Goal: Task Accomplishment & Management: Use online tool/utility

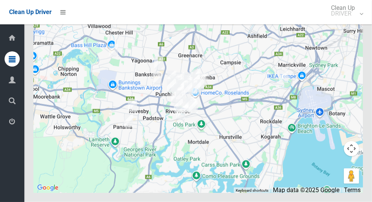
scroll to position [3632, 0]
click at [9, 127] on icon at bounding box center [12, 121] width 7 height 15
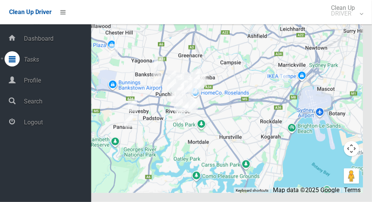
click at [16, 129] on icon at bounding box center [12, 121] width 7 height 15
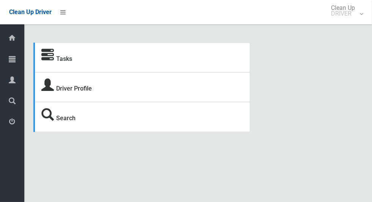
click at [11, 62] on icon at bounding box center [12, 58] width 7 height 15
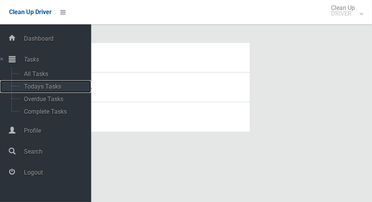
click at [28, 89] on span "Todays Tasks" at bounding box center [53, 86] width 63 height 7
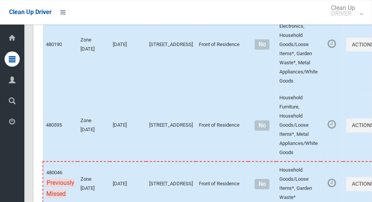
scroll to position [3997, 0]
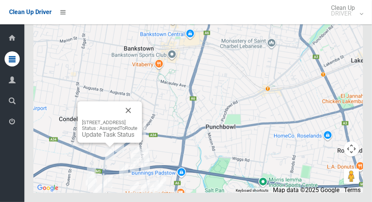
click at [138, 119] on button "Close" at bounding box center [128, 110] width 18 height 18
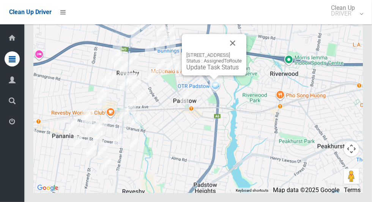
click at [242, 52] on button "Close" at bounding box center [233, 43] width 18 height 18
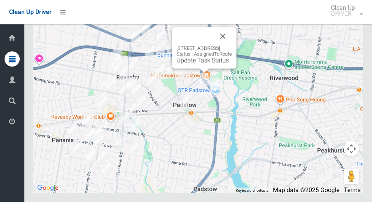
click at [232, 45] on button "Close" at bounding box center [223, 36] width 18 height 18
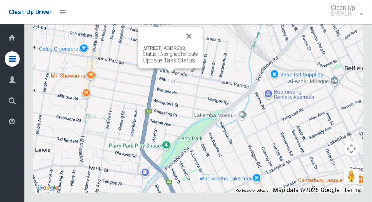
click at [198, 45] on button "Close" at bounding box center [189, 36] width 18 height 18
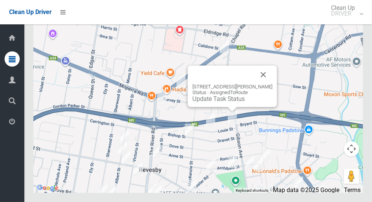
click at [267, 84] on button "Close" at bounding box center [264, 74] width 18 height 18
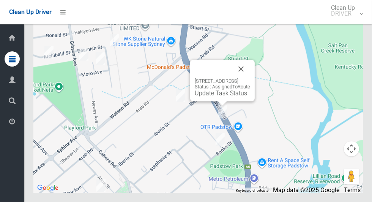
click at [250, 78] on button "Close" at bounding box center [241, 69] width 18 height 18
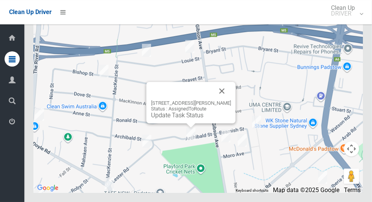
click at [231, 100] on button "Close" at bounding box center [222, 91] width 18 height 18
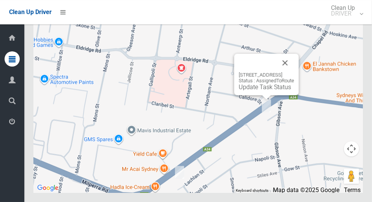
click at [294, 72] on button "Close" at bounding box center [285, 63] width 18 height 18
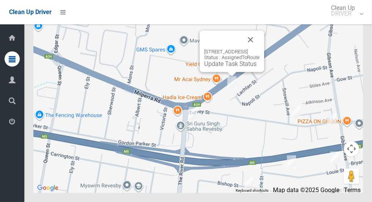
click at [260, 49] on button "Close" at bounding box center [251, 39] width 18 height 18
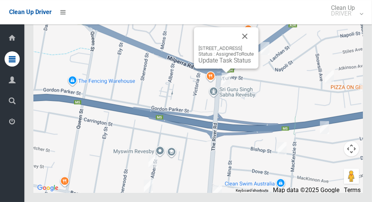
click at [254, 45] on button "Close" at bounding box center [245, 36] width 18 height 18
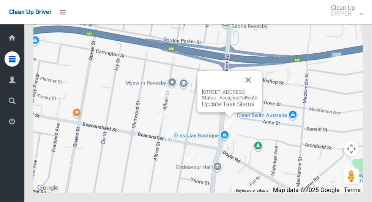
click at [258, 89] on button "Close" at bounding box center [248, 80] width 18 height 18
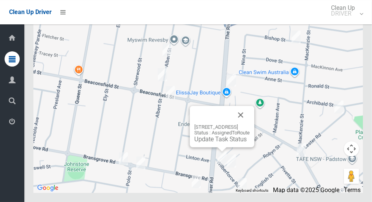
click at [250, 124] on button "Close" at bounding box center [241, 115] width 18 height 18
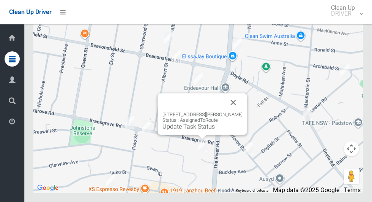
click at [231, 111] on button "Close" at bounding box center [234, 102] width 18 height 18
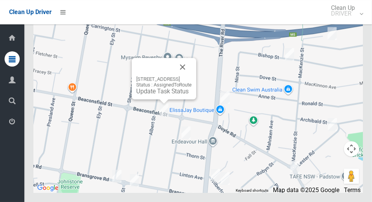
click at [192, 76] on button "Close" at bounding box center [183, 67] width 18 height 18
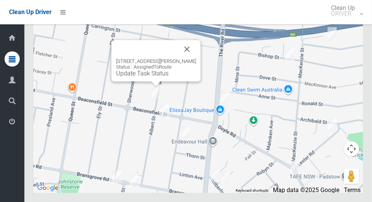
click at [190, 58] on button "Close" at bounding box center [187, 49] width 18 height 18
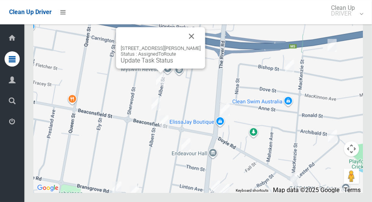
click at [190, 45] on button "Close" at bounding box center [192, 36] width 18 height 18
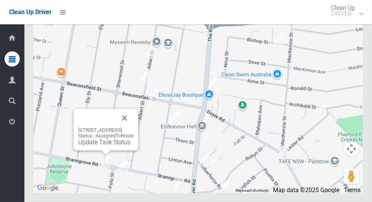
click at [134, 127] on button "Close" at bounding box center [124, 118] width 18 height 18
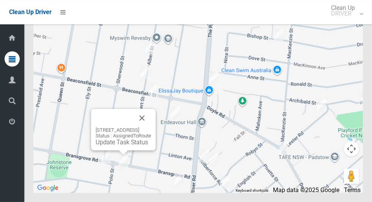
click at [151, 127] on button "Close" at bounding box center [142, 118] width 18 height 18
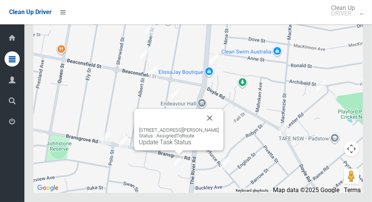
click at [208, 127] on button "Close" at bounding box center [210, 118] width 18 height 18
click at [212, 127] on button "Close" at bounding box center [210, 118] width 18 height 18
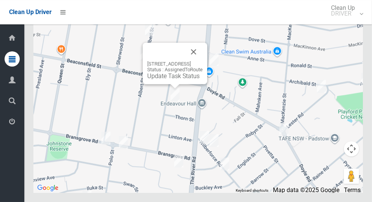
click at [203, 61] on button "Close" at bounding box center [194, 52] width 18 height 18
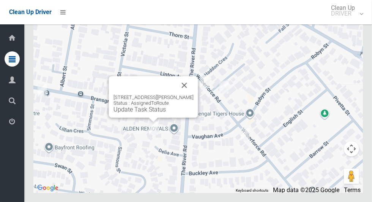
click at [187, 94] on button "Close" at bounding box center [185, 85] width 18 height 18
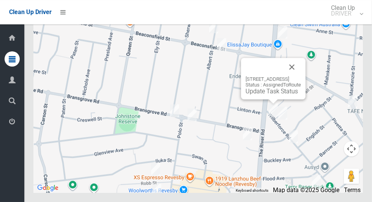
click at [301, 76] on button "Close" at bounding box center [292, 67] width 18 height 18
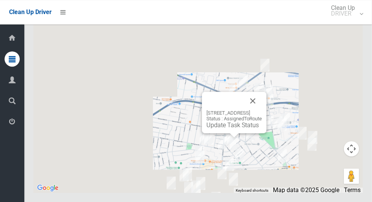
click at [262, 110] on button "Close" at bounding box center [253, 101] width 18 height 18
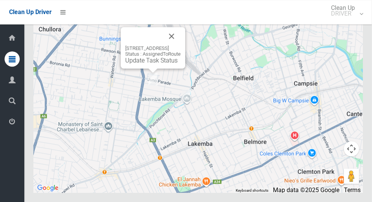
click at [150, 64] on link "Update Task Status" at bounding box center [151, 60] width 52 height 7
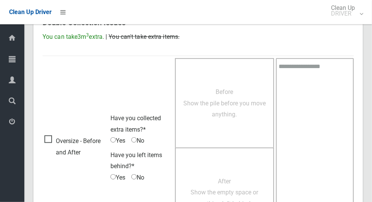
scroll to position [414, 0]
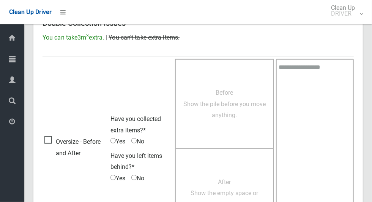
click at [45, 141] on span "Oversize - Before and After" at bounding box center [75, 147] width 62 height 22
click at [112, 132] on span "Have you collected extra items?*" at bounding box center [136, 124] width 51 height 19
click at [116, 132] on span "Have you collected extra items?*" at bounding box center [136, 124] width 51 height 19
click at [113, 132] on span "Have you collected extra items?*" at bounding box center [136, 124] width 51 height 19
click at [140, 177] on span "No" at bounding box center [137, 177] width 13 height 11
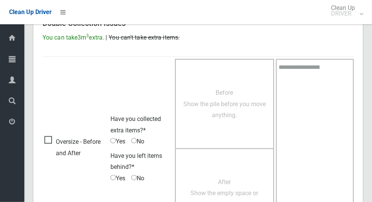
click at [205, 114] on span "Before Show the pile before you move anything." at bounding box center [225, 104] width 82 height 30
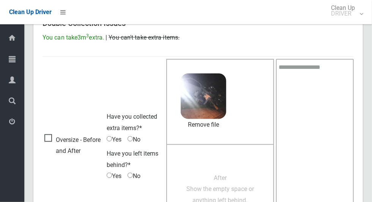
scroll to position [414, 0]
click at [237, 194] on span "After Show the empty space or anything left behind." at bounding box center [221, 189] width 68 height 30
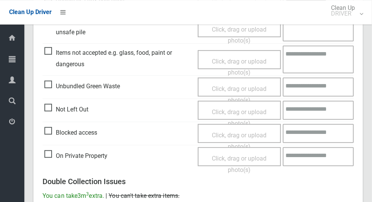
scroll to position [241, 0]
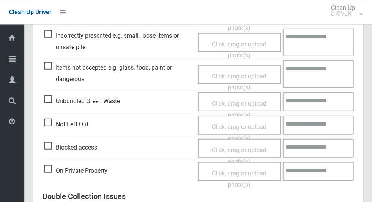
click at [45, 63] on span "Items not accepted e.g. glass, food, paint or dangerous" at bounding box center [119, 73] width 150 height 22
click at [241, 74] on span "Click, drag or upload photo(s)" at bounding box center [239, 81] width 55 height 19
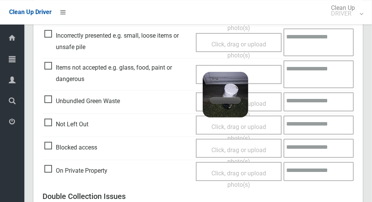
click at [318, 73] on textarea at bounding box center [319, 74] width 70 height 28
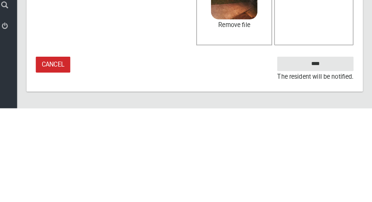
type textarea "*****"
click at [339, 163] on input "****" at bounding box center [316, 158] width 75 height 14
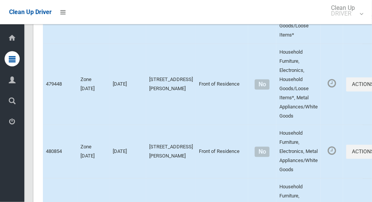
scroll to position [3997, 0]
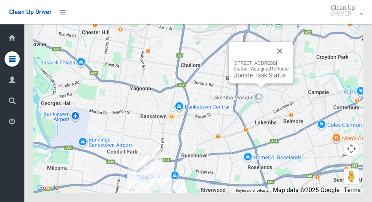
click at [255, 79] on link "Update Task Status" at bounding box center [260, 74] width 52 height 7
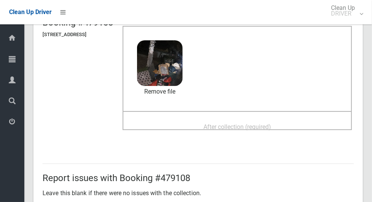
scroll to position [64, 0]
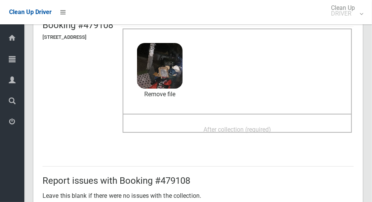
click at [293, 126] on div "After collection (required)" at bounding box center [237, 129] width 213 height 14
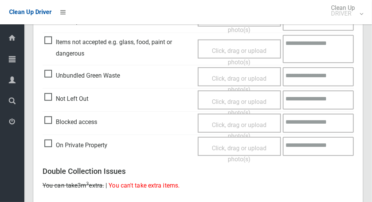
scroll to position [622, 0]
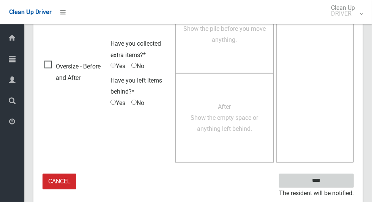
click at [347, 180] on input "****" at bounding box center [316, 181] width 75 height 14
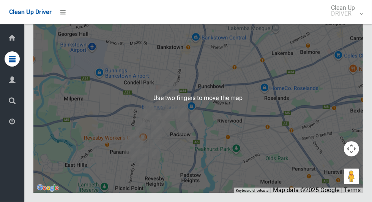
scroll to position [3993, 0]
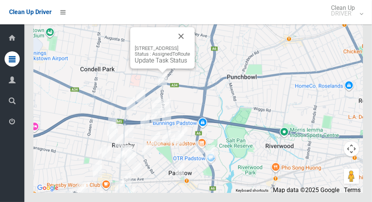
click at [152, 45] on div at bounding box center [153, 36] width 37 height 18
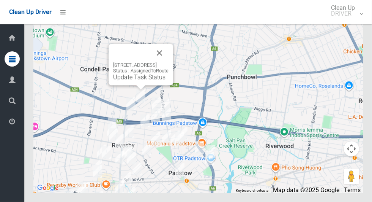
click at [173, 82] on div "252 Canterbury Road, REVESBY NSW 2212 Status : AssignedToRoute Update Task Stat…" at bounding box center [141, 64] width 65 height 41
click at [169, 62] on button "Close" at bounding box center [159, 53] width 18 height 18
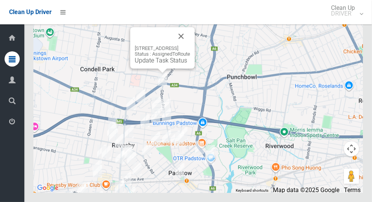
click at [155, 64] on link "Update Task Status" at bounding box center [161, 60] width 52 height 7
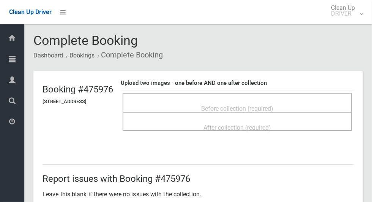
click at [224, 106] on span "Before collection (required)" at bounding box center [237, 108] width 72 height 7
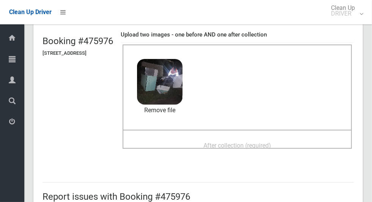
scroll to position [62, 0]
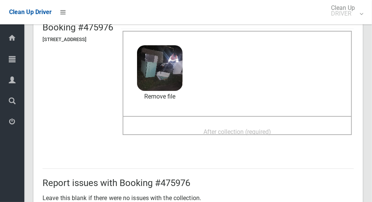
click at [271, 133] on span "After collection (required)" at bounding box center [238, 131] width 68 height 7
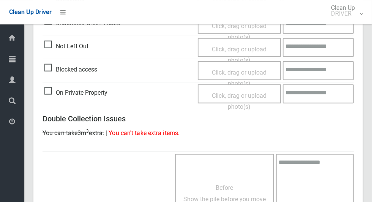
scroll to position [622, 0]
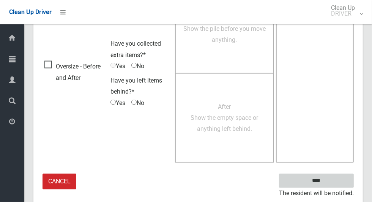
click at [331, 182] on input "****" at bounding box center [316, 181] width 75 height 14
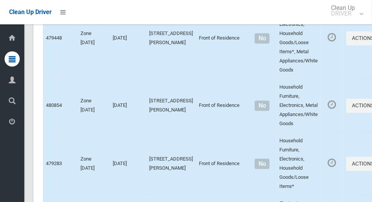
scroll to position [3997, 0]
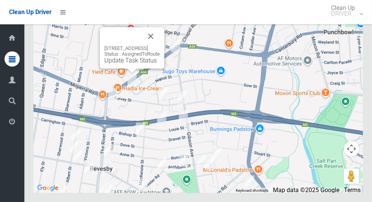
click at [160, 45] on button "Close" at bounding box center [151, 36] width 18 height 18
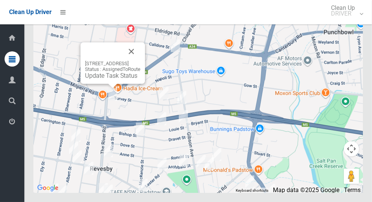
click at [141, 60] on button "Close" at bounding box center [131, 51] width 18 height 18
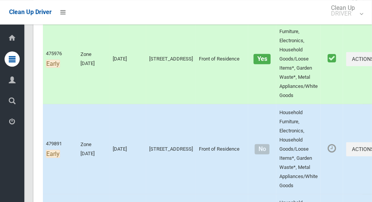
scroll to position [152, 0]
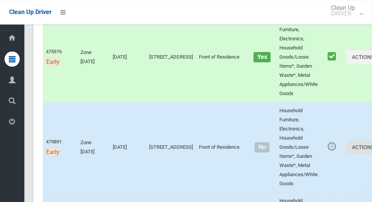
click at [346, 146] on button "Actions" at bounding box center [364, 147] width 36 height 14
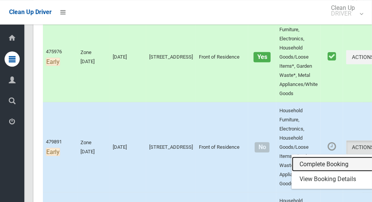
click at [316, 161] on link "Complete Booking" at bounding box center [337, 164] width 90 height 15
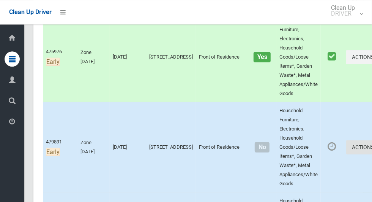
click at [346, 147] on button "Actions" at bounding box center [364, 147] width 36 height 14
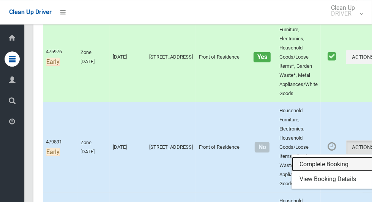
click at [316, 163] on link "Complete Booking" at bounding box center [337, 164] width 90 height 15
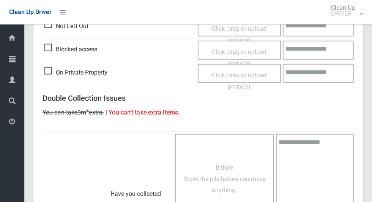
scroll to position [341, 0]
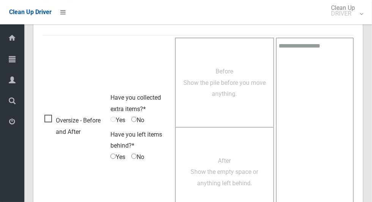
scroll to position [435, 0]
click at [51, 115] on span "Oversize - Before and After" at bounding box center [75, 125] width 62 height 22
click at [231, 71] on span "Before Show the pile before you move anything." at bounding box center [225, 82] width 82 height 30
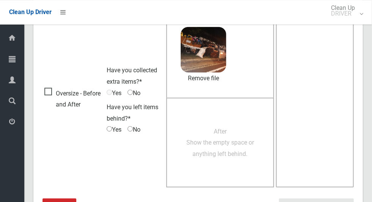
scroll to position [460, 0]
click at [233, 143] on span "After Show the empty space or anything left behind." at bounding box center [221, 143] width 68 height 30
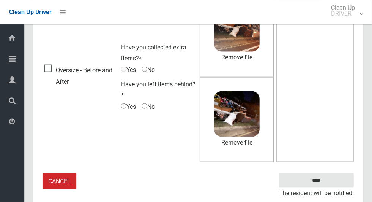
scroll to position [480, 0]
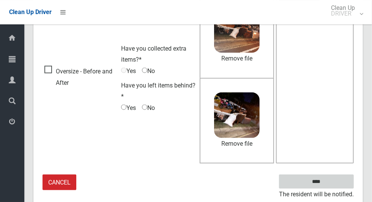
click at [335, 182] on input "****" at bounding box center [316, 181] width 75 height 14
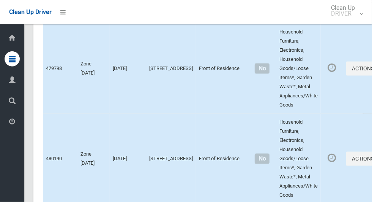
scroll to position [3997, 0]
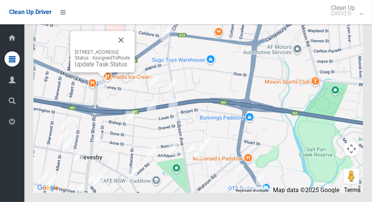
click at [105, 68] on link "Update Task Status" at bounding box center [101, 63] width 52 height 7
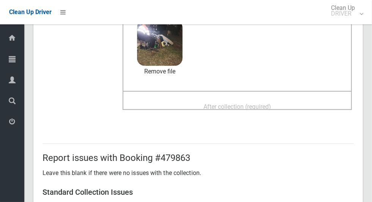
scroll to position [82, 0]
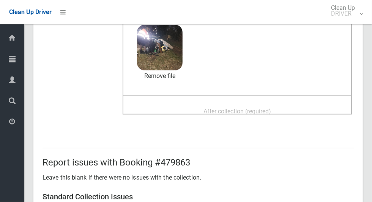
click at [266, 112] on span "After collection (required)" at bounding box center [238, 111] width 68 height 7
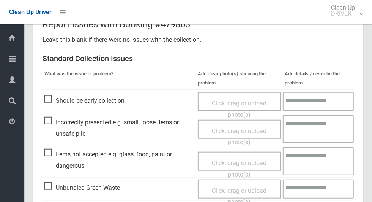
scroll to position [622, 0]
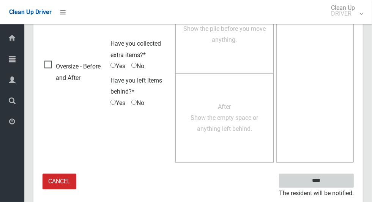
click at [330, 185] on input "****" at bounding box center [316, 181] width 75 height 14
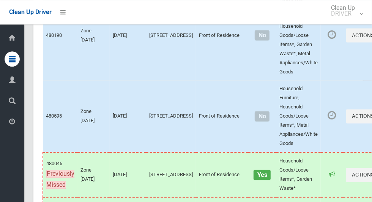
scroll to position [3997, 0]
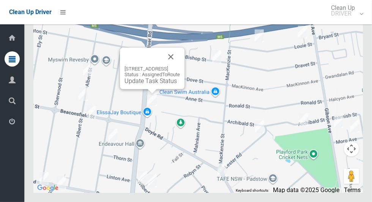
click at [180, 66] on button "Close" at bounding box center [171, 56] width 18 height 18
click at [154, 84] on link "Update Task Status" at bounding box center [151, 80] width 52 height 7
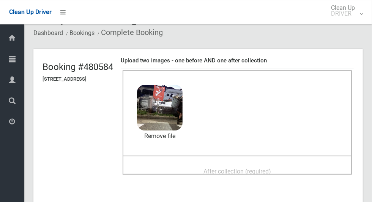
scroll to position [19, 0]
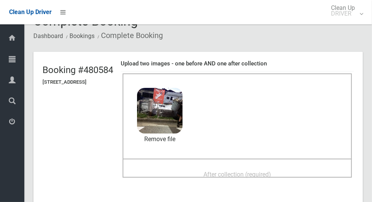
click at [234, 175] on span "After collection (required)" at bounding box center [238, 174] width 68 height 7
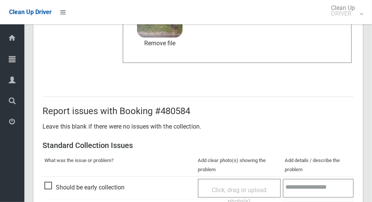
scroll to position [622, 0]
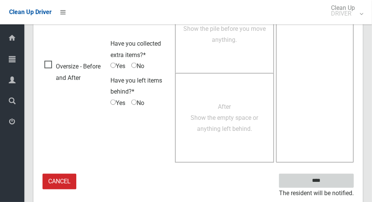
click at [340, 184] on input "****" at bounding box center [316, 181] width 75 height 14
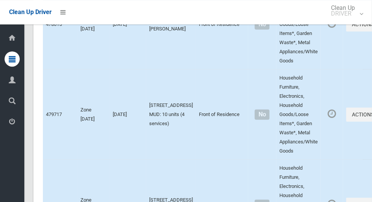
scroll to position [3997, 0]
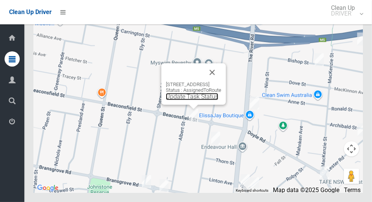
click at [191, 100] on link "Update Task Status" at bounding box center [192, 96] width 52 height 7
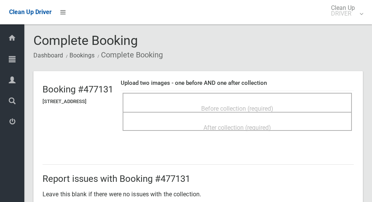
click at [274, 105] on span "Before collection (required)" at bounding box center [237, 108] width 72 height 7
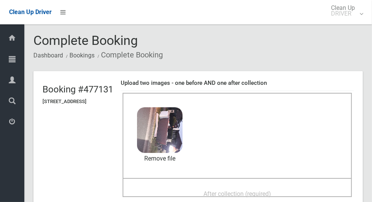
click at [298, 195] on div "After collection (required)" at bounding box center [237, 193] width 213 height 14
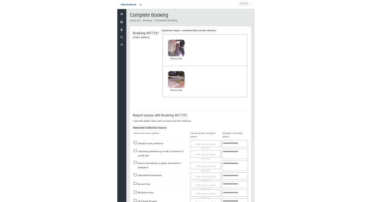
scroll to position [264, 0]
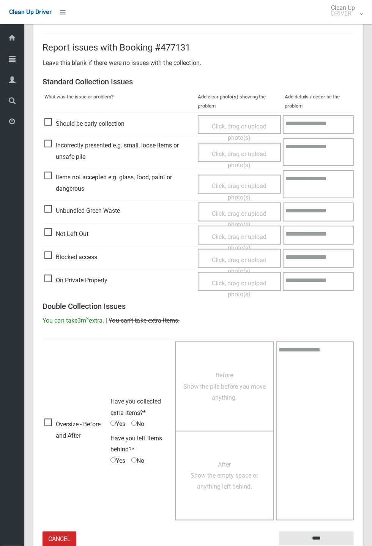
click at [328, 201] on small "The resident will be notified." at bounding box center [316, 551] width 75 height 11
click at [293, 201] on input "****" at bounding box center [316, 539] width 75 height 14
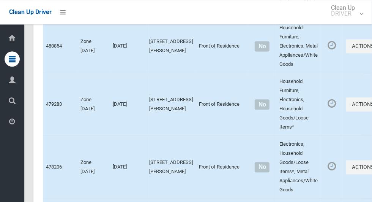
scroll to position [3997, 0]
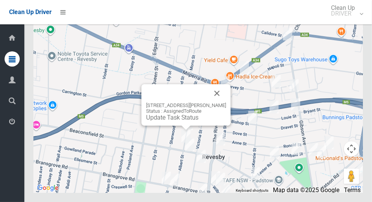
click at [219, 102] on button "Close" at bounding box center [217, 93] width 18 height 18
click at [177, 125] on div "76A Albert Street, REVESBY NSW 2212 Status : AssignedToRoute Update Task Status" at bounding box center [186, 104] width 89 height 41
click at [184, 125] on div "76A Albert Street, REVESBY NSW 2212 Status : AssignedToRoute Update Task Status" at bounding box center [186, 104] width 89 height 41
click at [185, 121] on link "Update Task Status" at bounding box center [172, 117] width 52 height 7
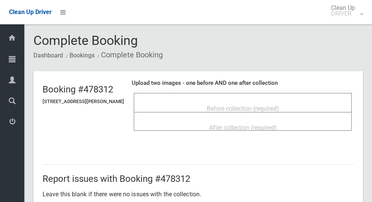
click at [277, 105] on span "Before collection (required)" at bounding box center [243, 108] width 72 height 7
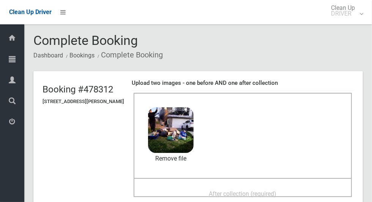
click at [307, 193] on div "After collection (required)" at bounding box center [243, 193] width 202 height 14
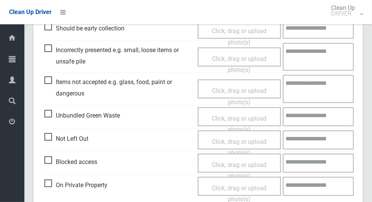
scroll to position [622, 0]
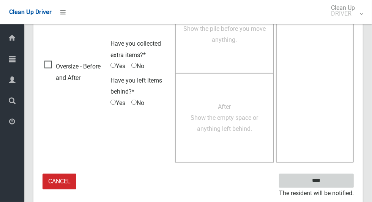
click at [333, 180] on input "****" at bounding box center [316, 181] width 75 height 14
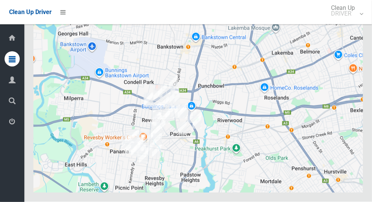
scroll to position [3992, 0]
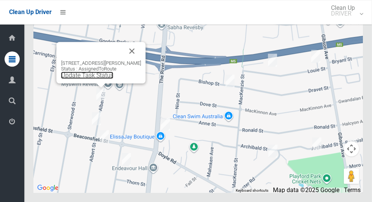
click at [106, 79] on link "Update Task Status" at bounding box center [87, 74] width 52 height 7
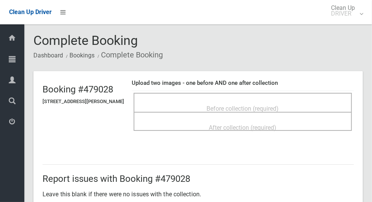
click at [300, 101] on div "Before collection (required)" at bounding box center [243, 108] width 202 height 14
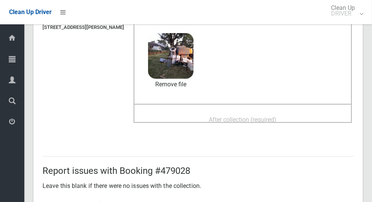
scroll to position [71, 0]
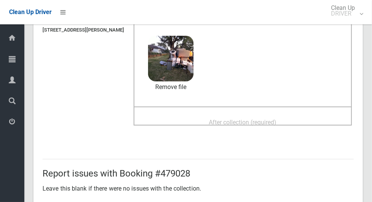
click at [277, 123] on span "After collection (required)" at bounding box center [243, 122] width 68 height 7
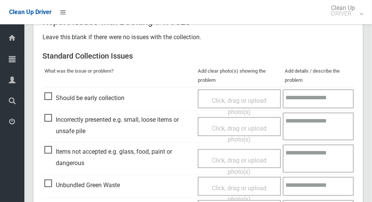
scroll to position [622, 0]
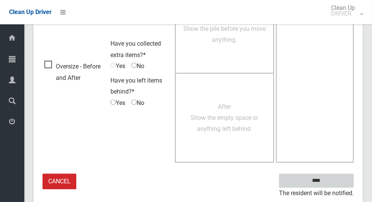
click at [332, 178] on input "****" at bounding box center [316, 181] width 75 height 14
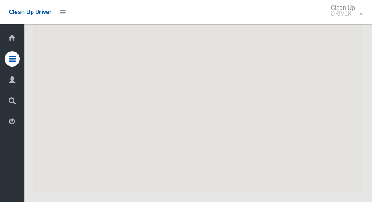
scroll to position [3997, 0]
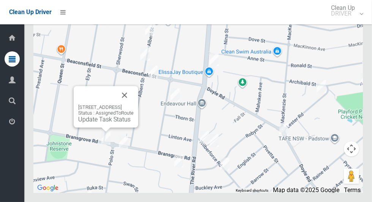
click at [134, 104] on button "Close" at bounding box center [124, 95] width 18 height 18
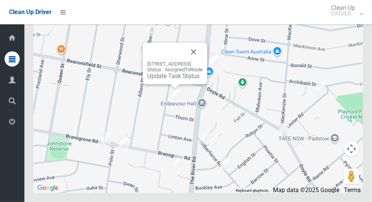
click at [185, 79] on div "83 Victoria Street, REVESBY NSW 2212 Status : AssignedToRoute Update Task Status" at bounding box center [174, 70] width 55 height 19
click at [172, 79] on link "Update Task Status" at bounding box center [173, 75] width 52 height 7
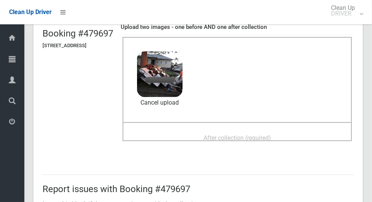
scroll to position [63, 0]
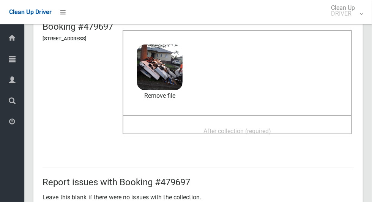
click at [288, 131] on div "After collection (required)" at bounding box center [237, 130] width 213 height 14
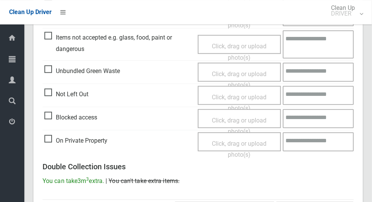
scroll to position [622, 0]
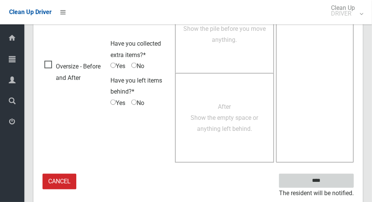
click at [339, 182] on input "****" at bounding box center [316, 181] width 75 height 14
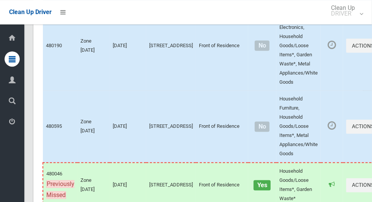
scroll to position [3997, 0]
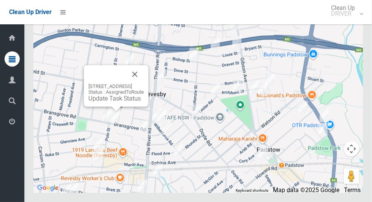
click at [111, 102] on link "Update Task Status" at bounding box center [115, 98] width 52 height 7
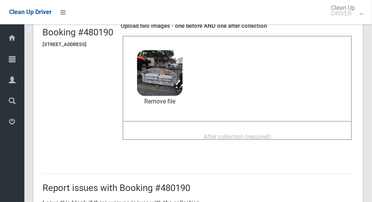
scroll to position [55, 0]
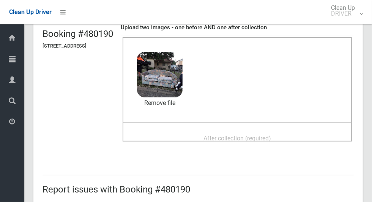
click at [299, 139] on div "After collection (required)" at bounding box center [237, 138] width 213 height 14
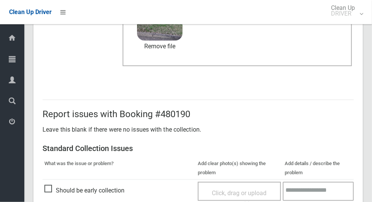
scroll to position [622, 0]
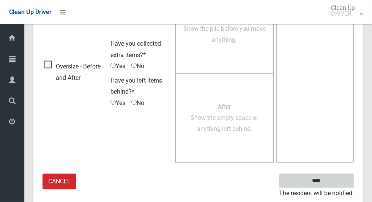
click at [339, 180] on input "****" at bounding box center [316, 181] width 75 height 14
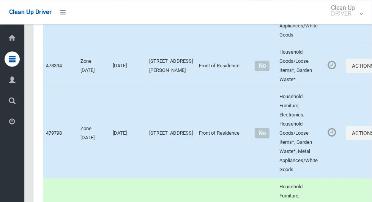
scroll to position [3997, 0]
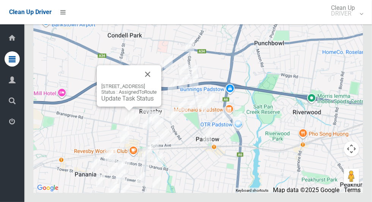
click at [129, 102] on link "Update Task Status" at bounding box center [127, 98] width 52 height 7
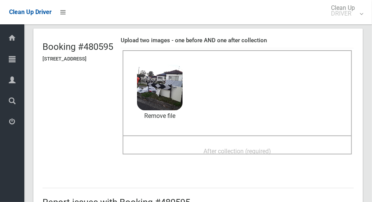
scroll to position [42, 0]
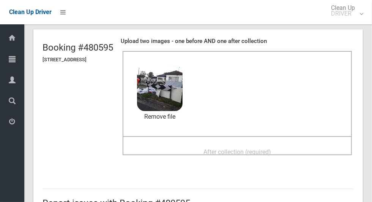
click at [292, 157] on div "After collection (required)" at bounding box center [237, 151] width 213 height 14
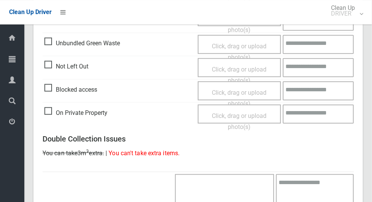
scroll to position [622, 0]
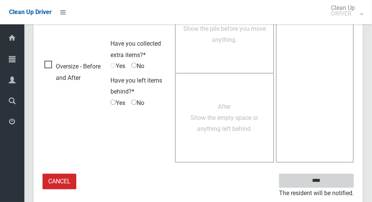
click at [339, 183] on input "****" at bounding box center [316, 181] width 75 height 14
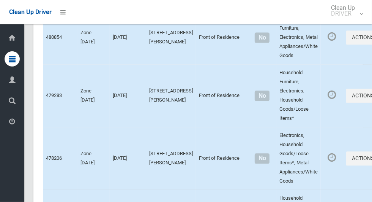
scroll to position [3997, 0]
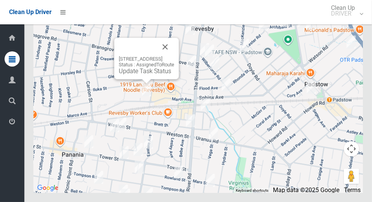
click at [174, 56] on button "Close" at bounding box center [165, 47] width 18 height 18
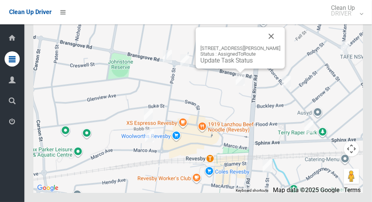
click at [274, 45] on button "Close" at bounding box center [272, 36] width 18 height 18
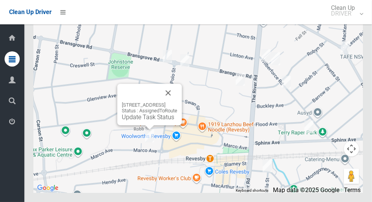
click at [177, 102] on button "Close" at bounding box center [168, 93] width 18 height 18
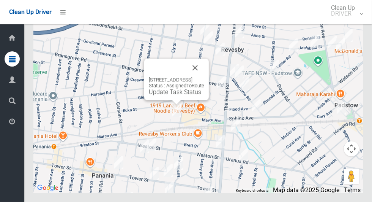
click at [204, 77] on button "Close" at bounding box center [195, 68] width 18 height 18
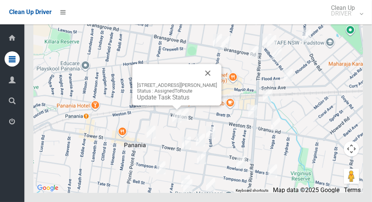
click at [217, 82] on button "Close" at bounding box center [208, 73] width 18 height 18
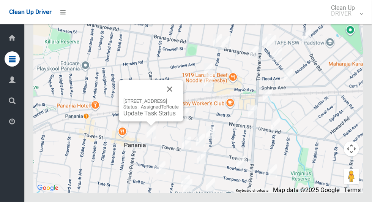
click at [179, 98] on button "Close" at bounding box center [170, 89] width 18 height 18
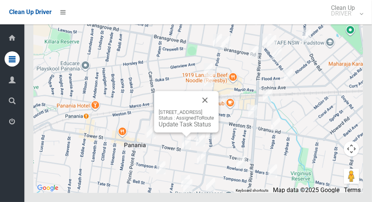
click at [214, 109] on button "Close" at bounding box center [205, 100] width 18 height 18
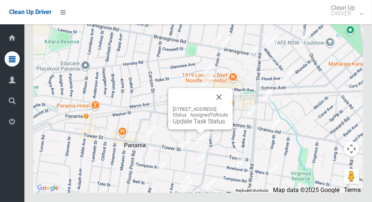
click at [228, 106] on button "Close" at bounding box center [219, 97] width 18 height 18
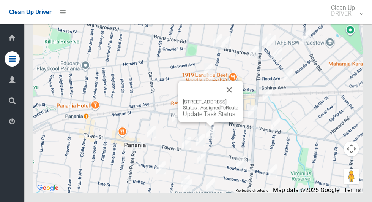
click at [239, 99] on button "Close" at bounding box center [229, 90] width 18 height 18
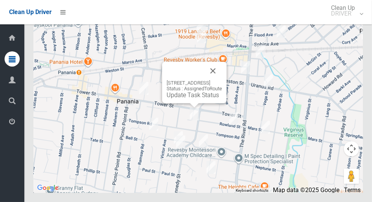
click at [227, 91] on div "12A Narooma Close, PANANIA NSW 2213 Status : AssignedToRoute Update Task Status" at bounding box center [194, 82] width 65 height 41
click at [222, 80] on button "Close" at bounding box center [213, 71] width 18 height 18
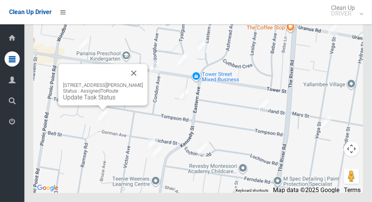
click at [137, 82] on button "Close" at bounding box center [134, 73] width 18 height 18
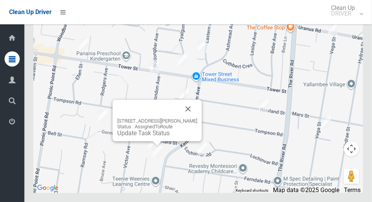
click at [195, 118] on button "Close" at bounding box center [188, 109] width 18 height 18
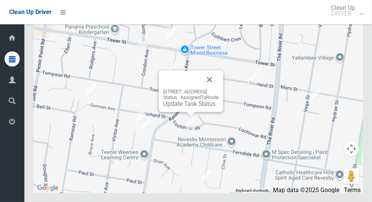
click at [219, 89] on button "Close" at bounding box center [210, 79] width 18 height 18
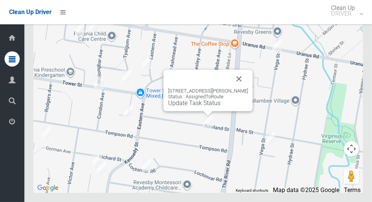
click at [240, 88] on button "Close" at bounding box center [239, 79] width 18 height 18
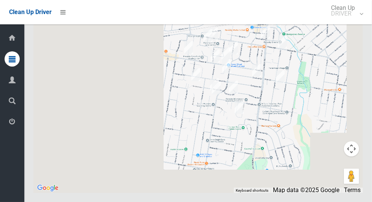
scroll to position [3997, 0]
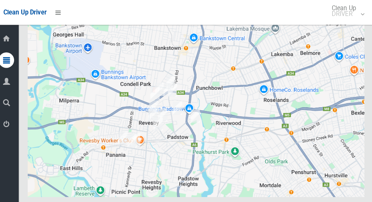
scroll to position [3998, 0]
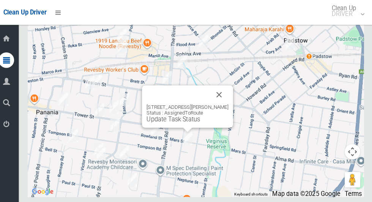
click at [226, 102] on button "Close" at bounding box center [221, 93] width 18 height 18
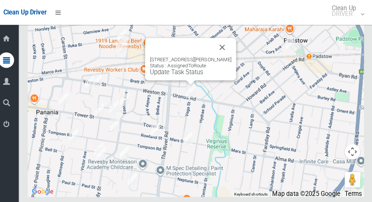
click at [222, 55] on button "Close" at bounding box center [224, 46] width 18 height 18
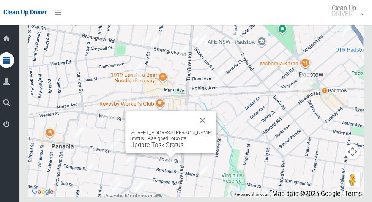
click at [206, 127] on button "Close" at bounding box center [205, 118] width 18 height 18
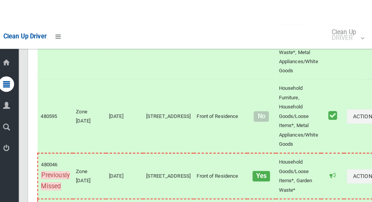
scroll to position [3997, 0]
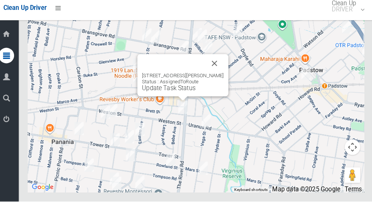
click at [221, 76] on button "Close" at bounding box center [216, 66] width 18 height 18
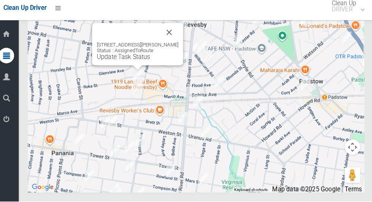
click at [113, 64] on link "Update Task Status" at bounding box center [127, 60] width 52 height 7
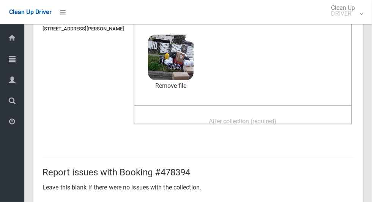
scroll to position [81, 0]
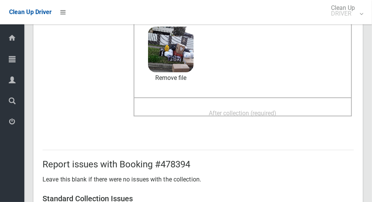
click at [297, 114] on div "After collection (required)" at bounding box center [243, 113] width 202 height 14
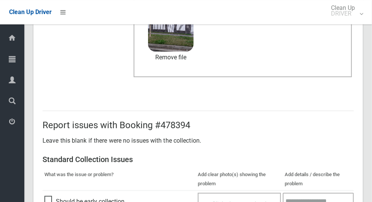
scroll to position [622, 0]
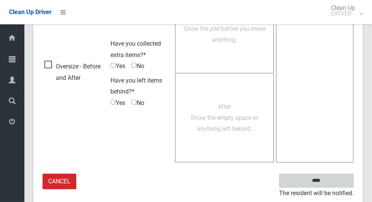
click at [337, 180] on input "****" at bounding box center [316, 181] width 75 height 14
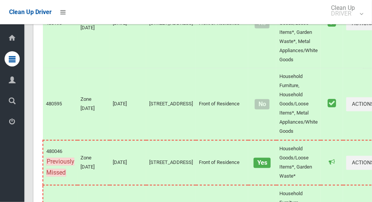
scroll to position [3997, 0]
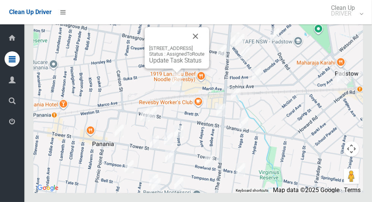
click at [166, 64] on link "Update Task Status" at bounding box center [175, 60] width 52 height 7
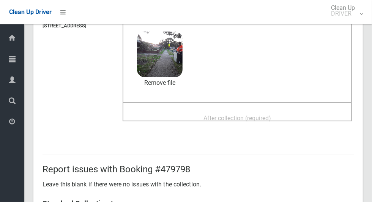
scroll to position [78, 0]
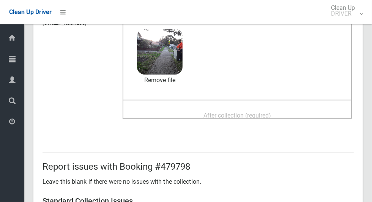
click at [300, 118] on div "After collection (required)" at bounding box center [237, 115] width 213 height 14
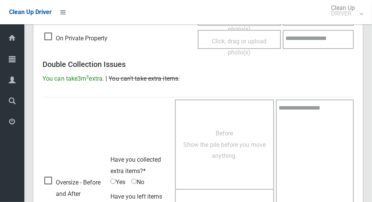
scroll to position [622, 0]
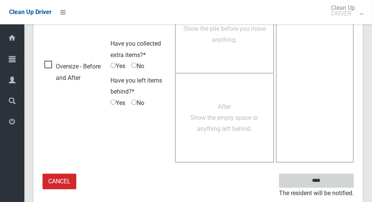
click at [334, 174] on input "****" at bounding box center [316, 181] width 75 height 14
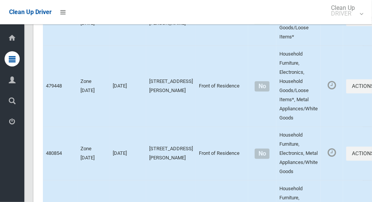
scroll to position [3997, 0]
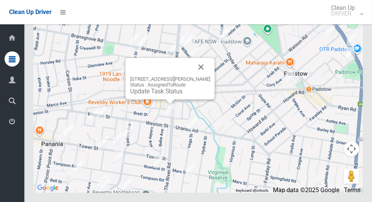
click at [207, 76] on button "Close" at bounding box center [201, 67] width 18 height 18
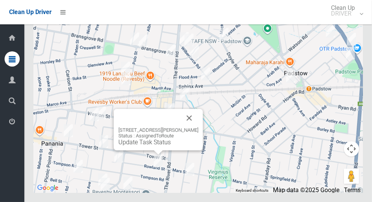
click at [197, 127] on button "Close" at bounding box center [189, 118] width 18 height 18
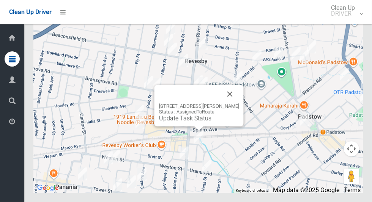
click at [235, 103] on button "Close" at bounding box center [230, 94] width 18 height 18
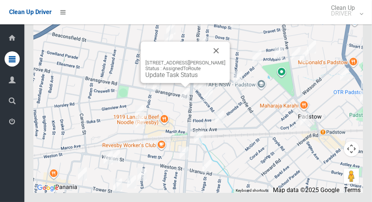
click at [218, 60] on button "Close" at bounding box center [216, 50] width 18 height 18
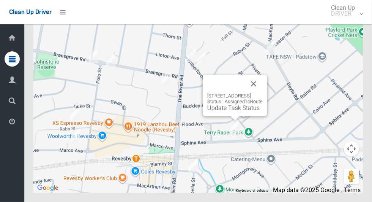
click at [263, 93] on button "Close" at bounding box center [254, 83] width 18 height 18
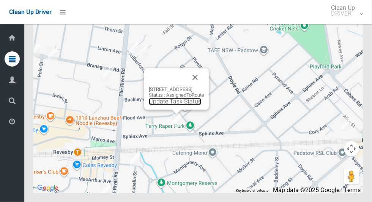
click at [178, 105] on link "Update Task Status" at bounding box center [175, 101] width 52 height 7
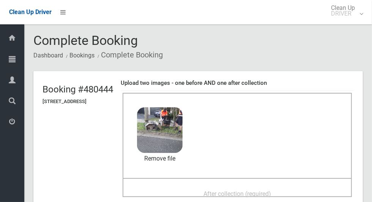
click at [307, 192] on div "After collection (required)" at bounding box center [237, 193] width 213 height 14
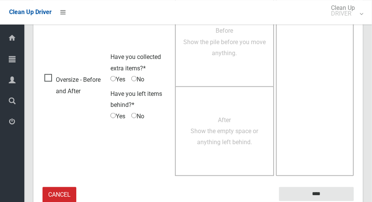
scroll to position [622, 0]
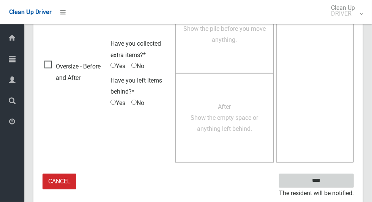
click at [334, 179] on input "****" at bounding box center [316, 181] width 75 height 14
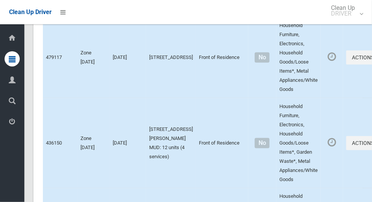
scroll to position [3997, 0]
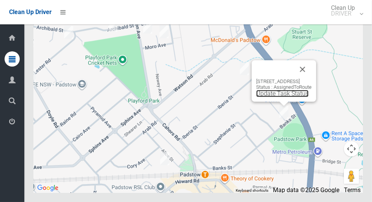
click at [288, 97] on link "Update Task Status" at bounding box center [282, 93] width 52 height 7
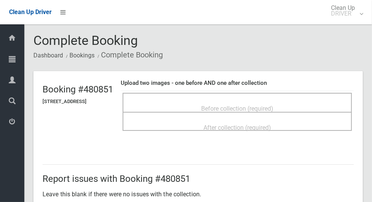
click at [298, 101] on div "Before collection (required)" at bounding box center [237, 108] width 213 height 14
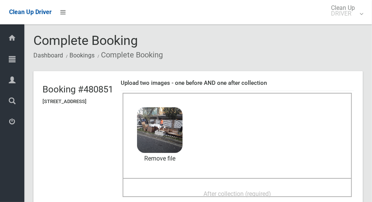
click at [288, 197] on div "After collection (required)" at bounding box center [237, 193] width 213 height 14
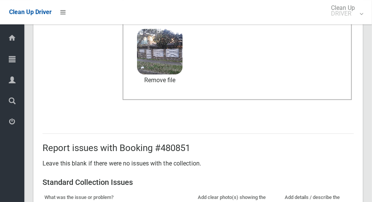
scroll to position [622, 0]
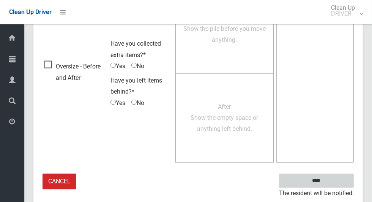
click at [336, 179] on input "****" at bounding box center [316, 181] width 75 height 14
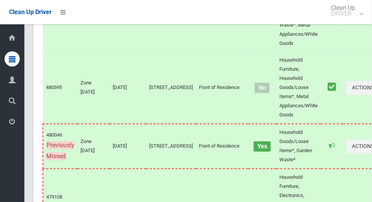
scroll to position [3997, 0]
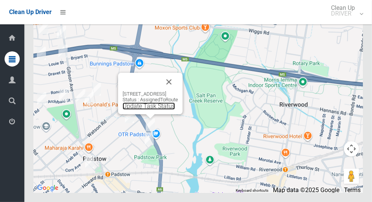
click at [125, 109] on link "Update Task Status" at bounding box center [149, 105] width 52 height 7
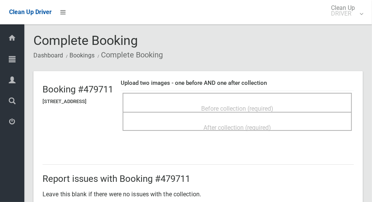
click at [271, 105] on span "Before collection (required)" at bounding box center [237, 108] width 72 height 7
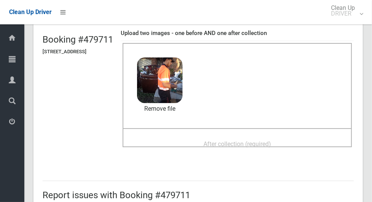
scroll to position [49, 0]
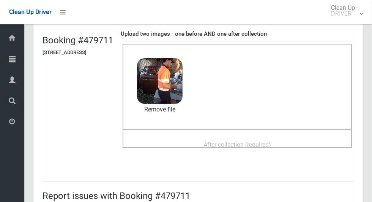
click at [289, 145] on div "After collection (required)" at bounding box center [237, 144] width 213 height 14
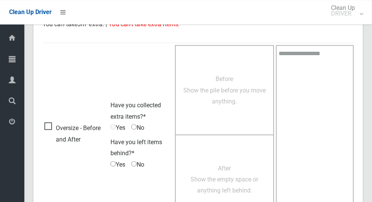
scroll to position [622, 0]
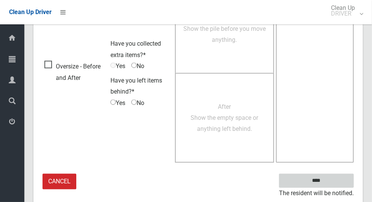
click at [345, 181] on input "****" at bounding box center [316, 181] width 75 height 14
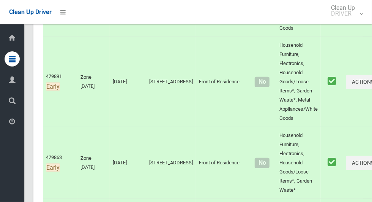
scroll to position [209, 0]
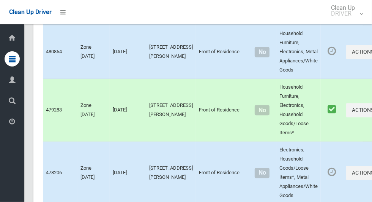
scroll to position [3997, 0]
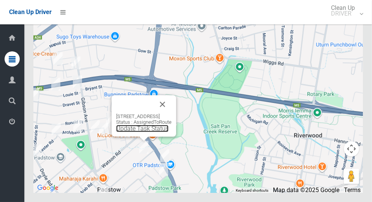
click at [148, 132] on link "Update Task Status" at bounding box center [142, 128] width 52 height 7
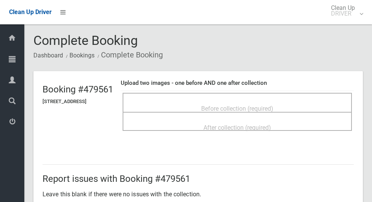
click at [259, 105] on span "Before collection (required)" at bounding box center [237, 108] width 72 height 7
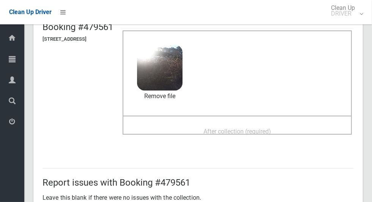
scroll to position [62, 0]
click at [290, 135] on div "After collection (required)" at bounding box center [237, 131] width 213 height 14
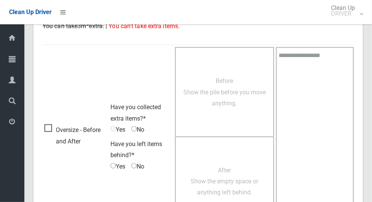
scroll to position [622, 0]
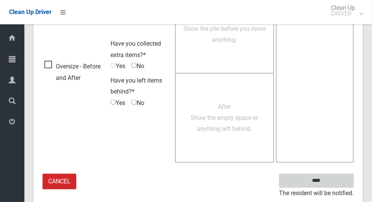
click at [330, 180] on input "****" at bounding box center [316, 181] width 75 height 14
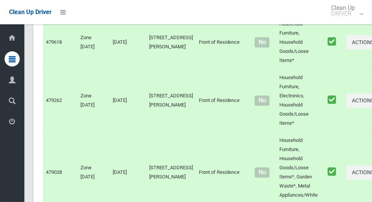
scroll to position [3997, 0]
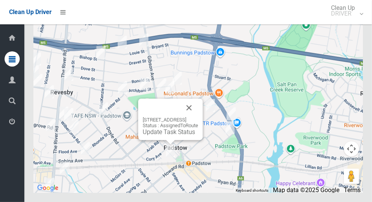
click at [198, 117] on button "Close" at bounding box center [189, 107] width 18 height 18
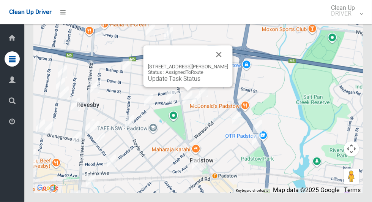
click at [223, 63] on button "Close" at bounding box center [219, 54] width 18 height 18
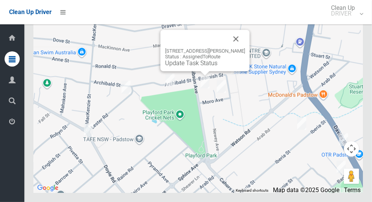
click at [242, 48] on button "Close" at bounding box center [236, 39] width 18 height 18
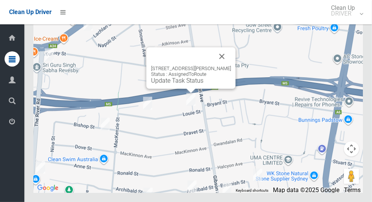
click at [223, 65] on button "Close" at bounding box center [222, 56] width 18 height 18
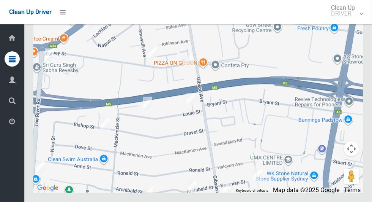
click at [192, 98] on div at bounding box center [198, 98] width 330 height 190
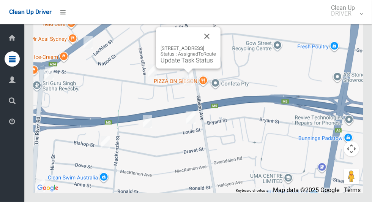
click at [215, 45] on button "Close" at bounding box center [207, 36] width 18 height 18
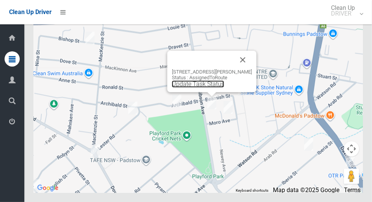
click at [209, 87] on link "Update Task Status" at bounding box center [198, 83] width 52 height 7
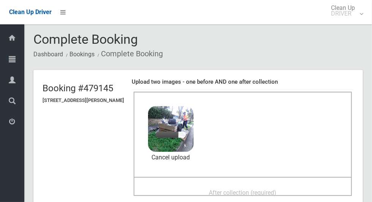
scroll to position [3, 0]
